Goal: Information Seeking & Learning: Compare options

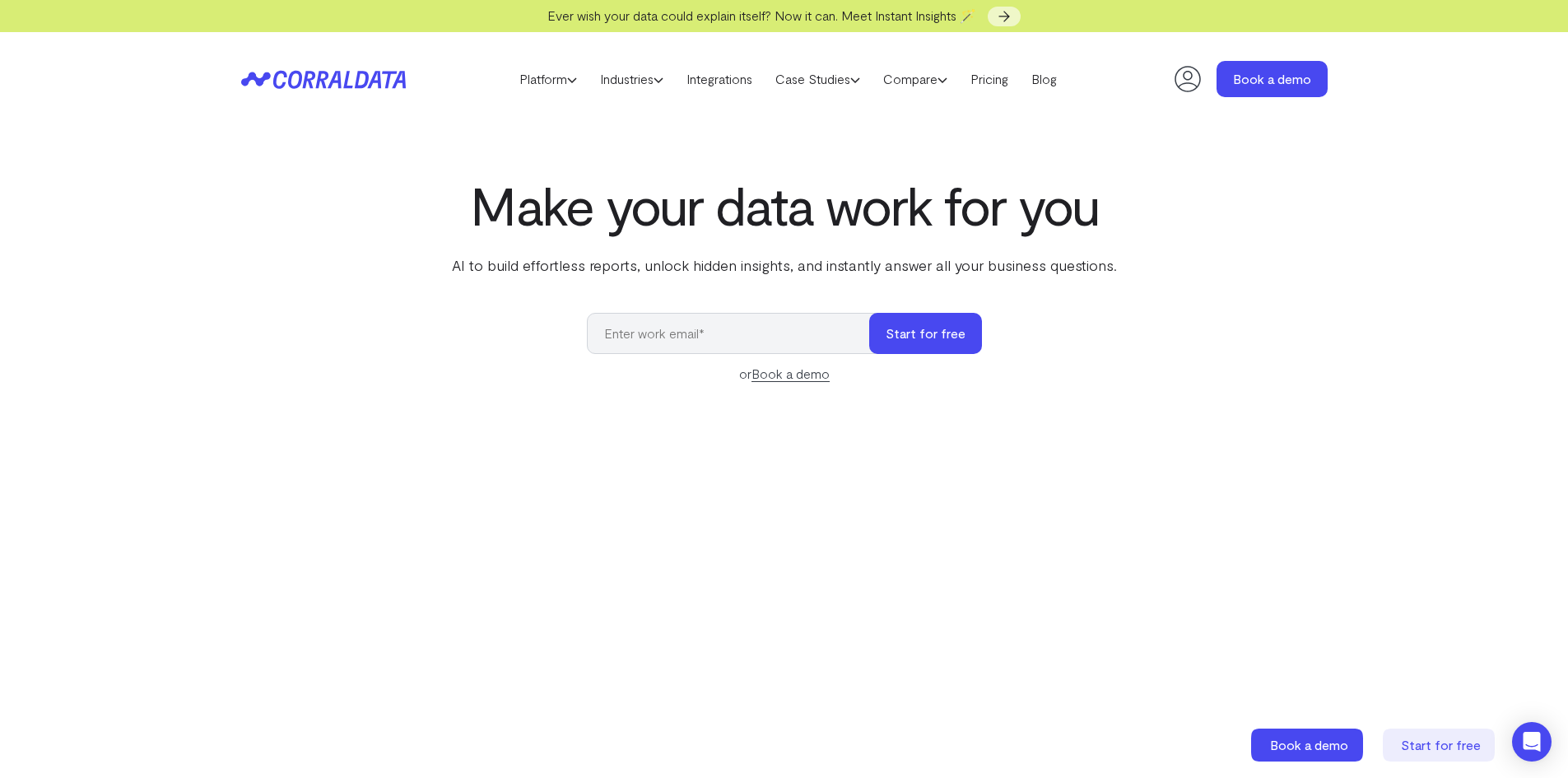
click at [373, 76] on icon at bounding box center [374, 79] width 14 height 17
click at [919, 77] on link "Compare" at bounding box center [914, 78] width 87 height 25
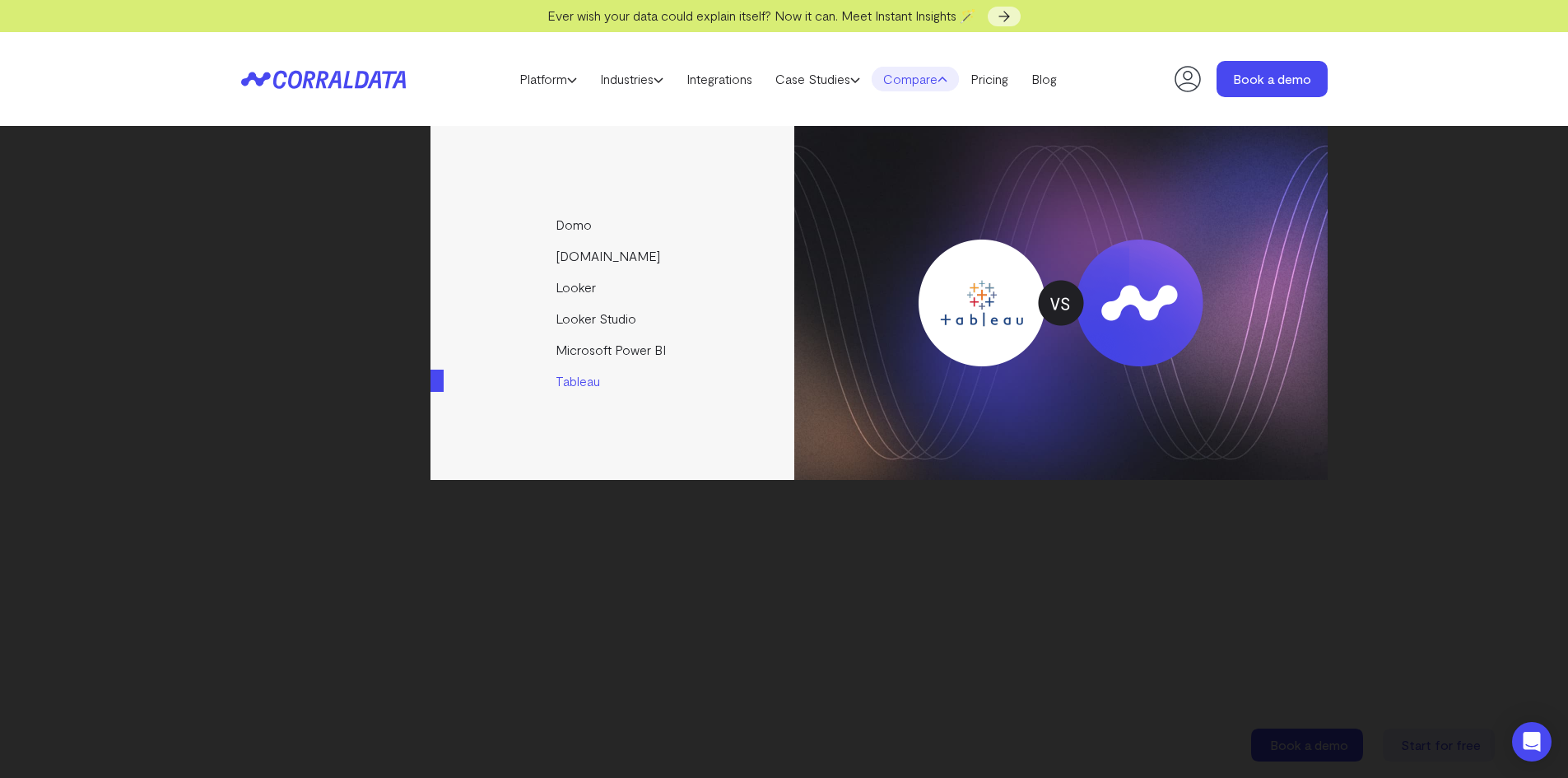
click at [1152, 246] on img at bounding box center [1061, 302] width 533 height 354
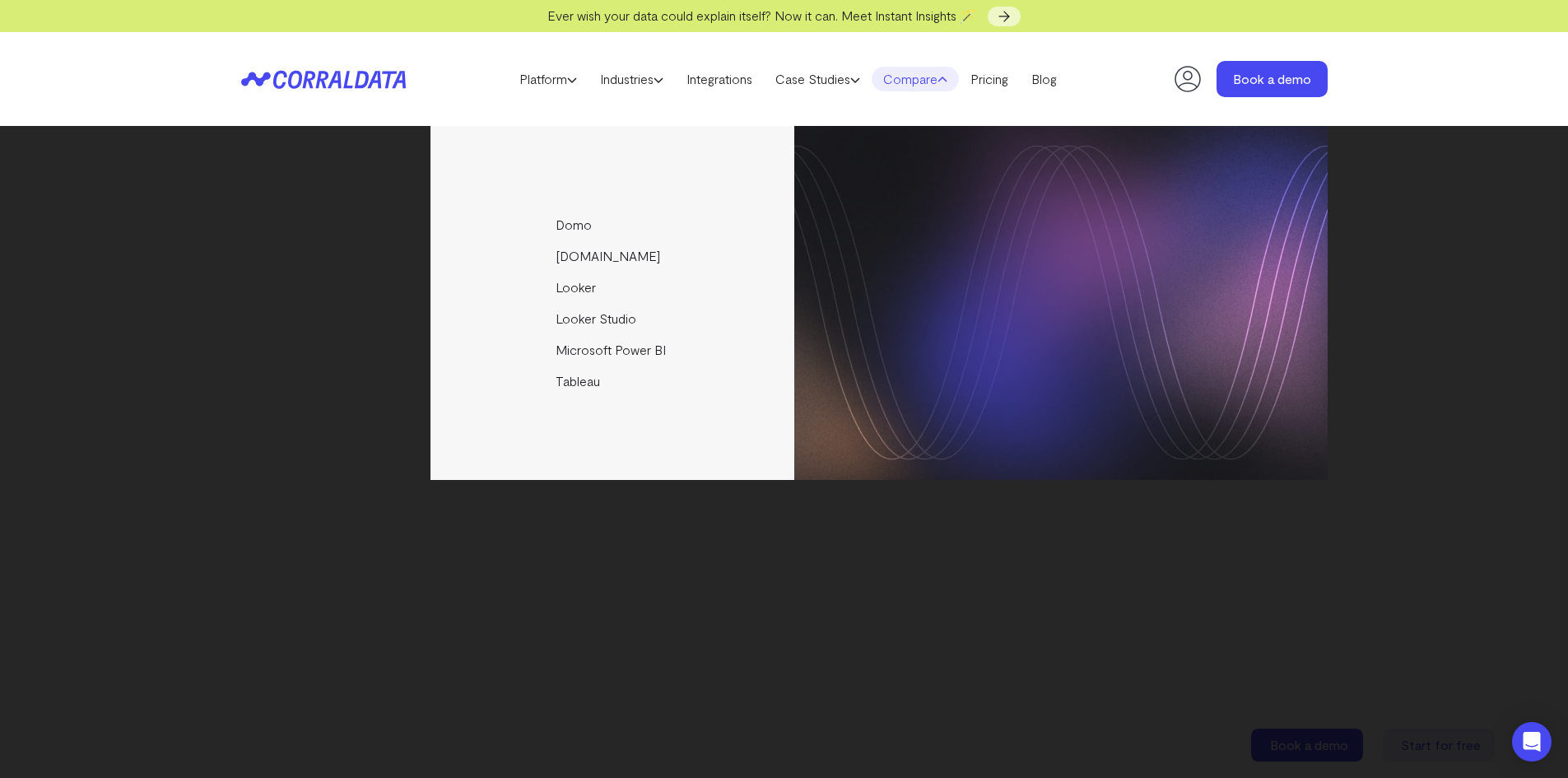
click at [1511, 300] on div "Domo [DOMAIN_NAME] Looker Looker Studio Microsoft Power BI [GEOGRAPHIC_DATA]" at bounding box center [784, 452] width 1568 height 652
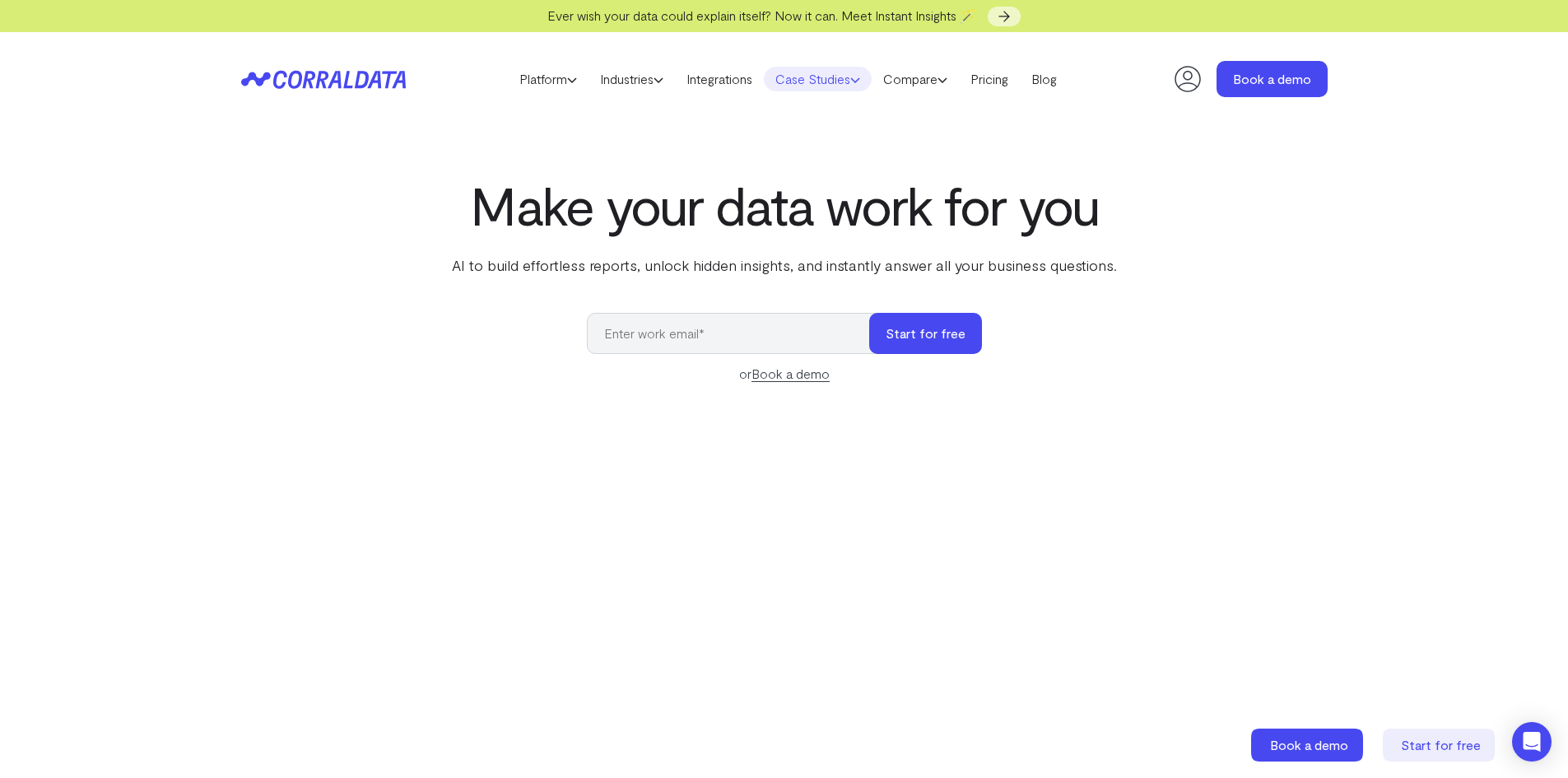
click at [833, 80] on link "Case Studies" at bounding box center [817, 78] width 108 height 25
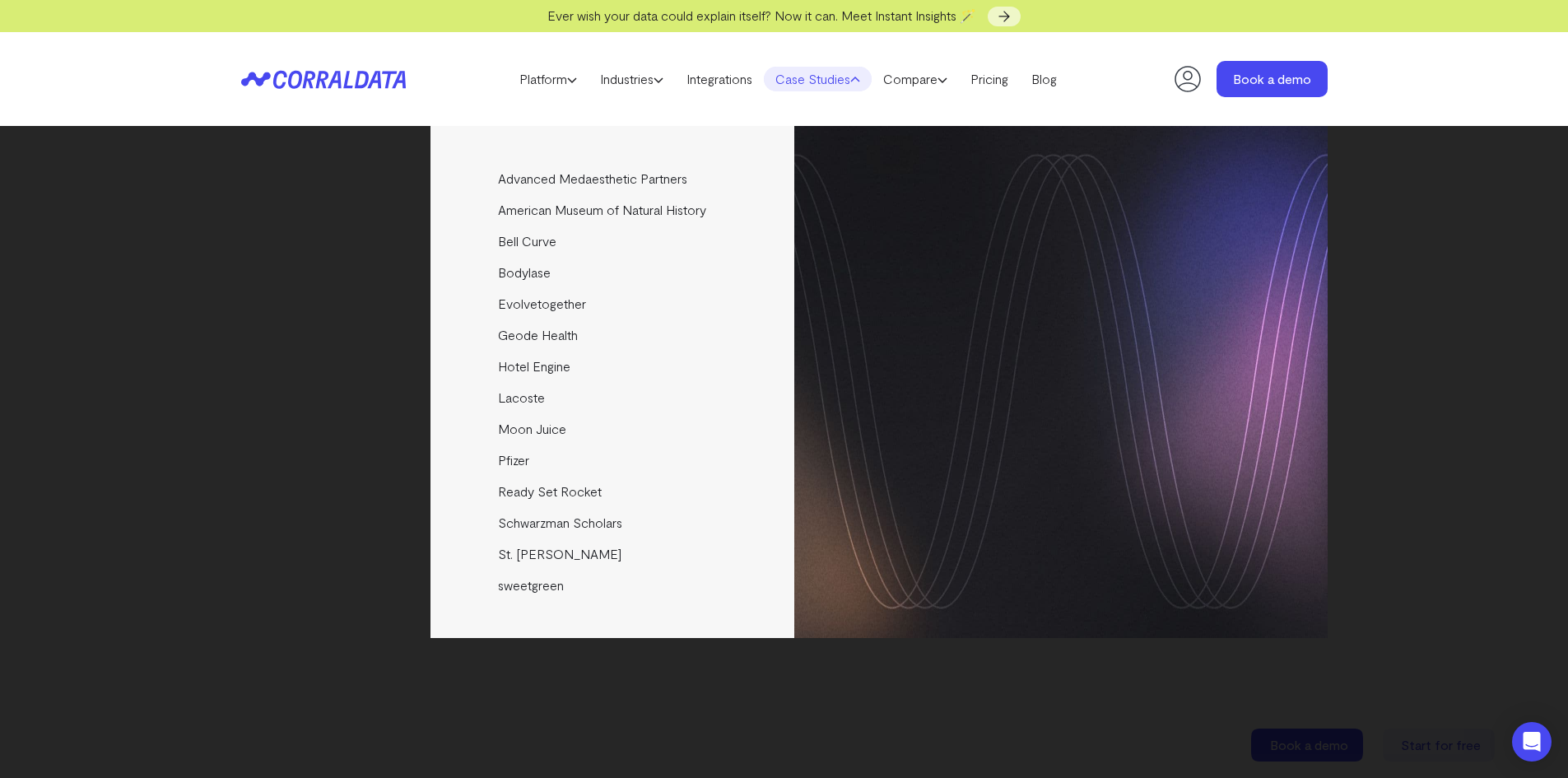
click at [833, 80] on link "Case Studies" at bounding box center [817, 78] width 108 height 25
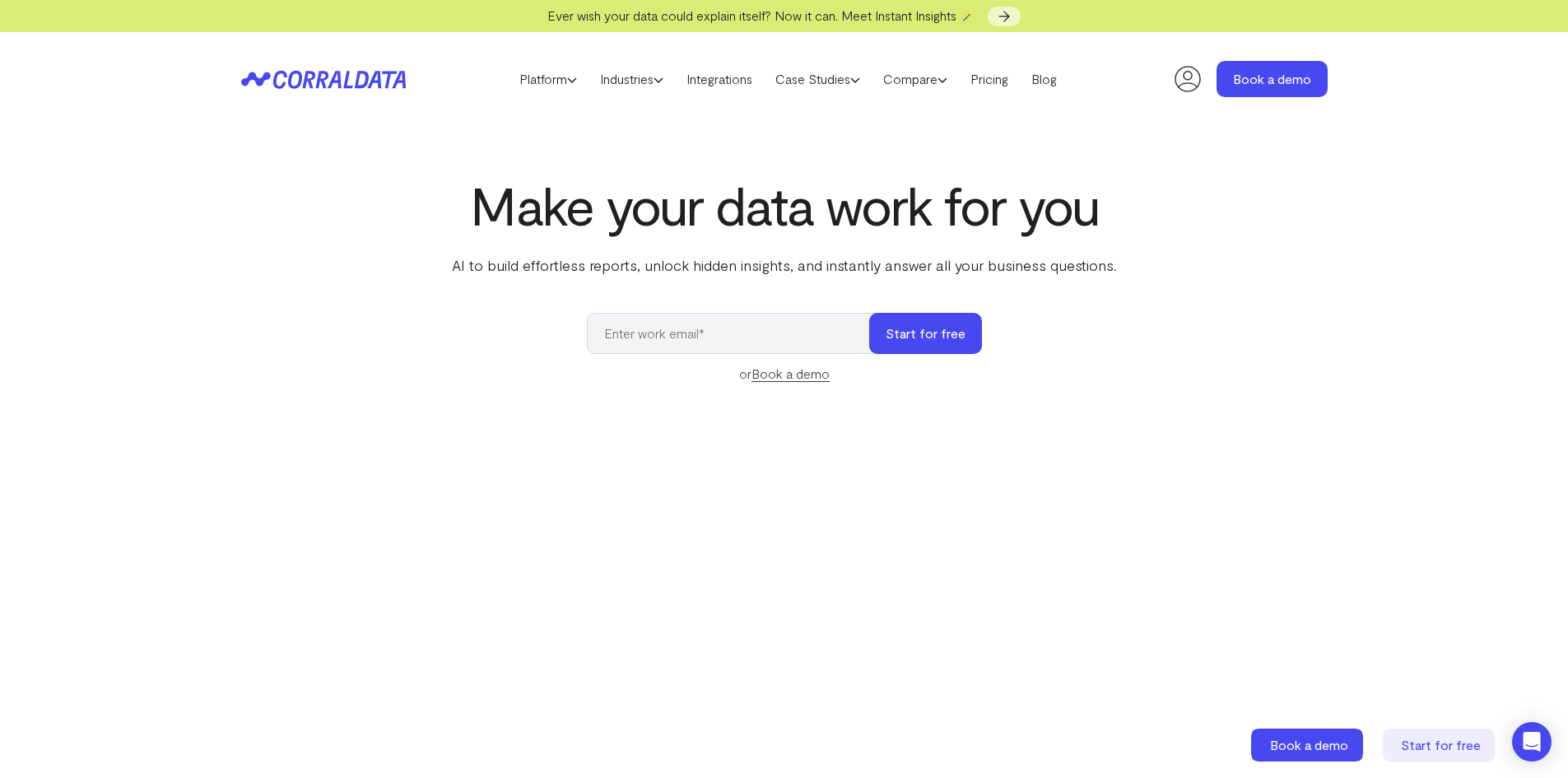
click at [1187, 83] on icon at bounding box center [1187, 79] width 33 height 33
